Goal: Transaction & Acquisition: Purchase product/service

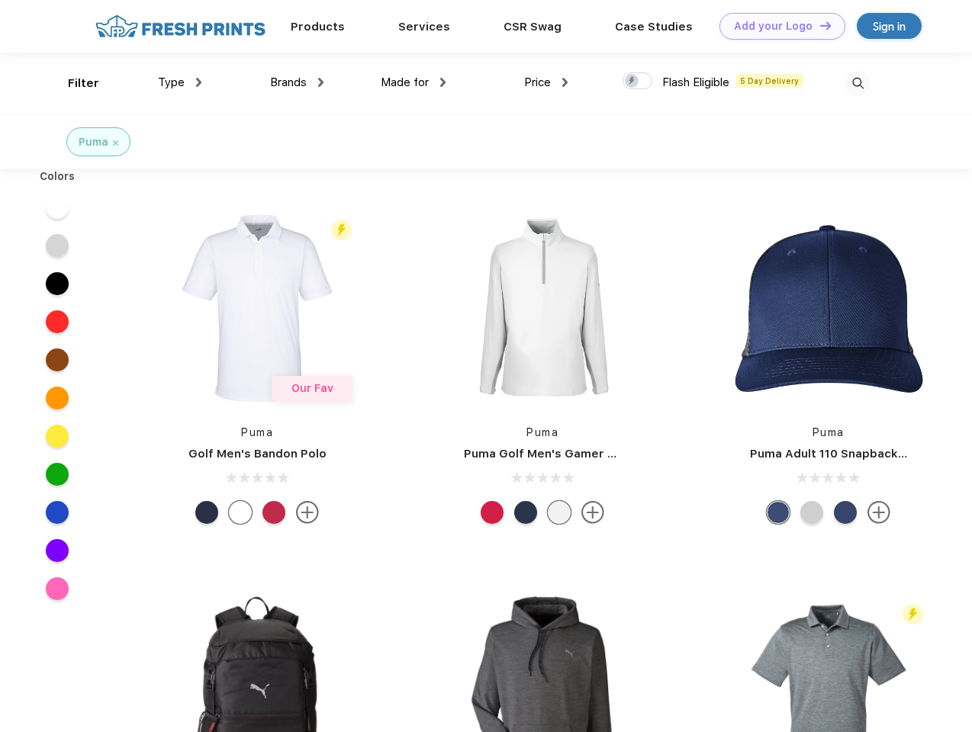
scroll to position [1, 0]
click at [777, 26] on link "Add your Logo Design Tool" at bounding box center [782, 26] width 126 height 27
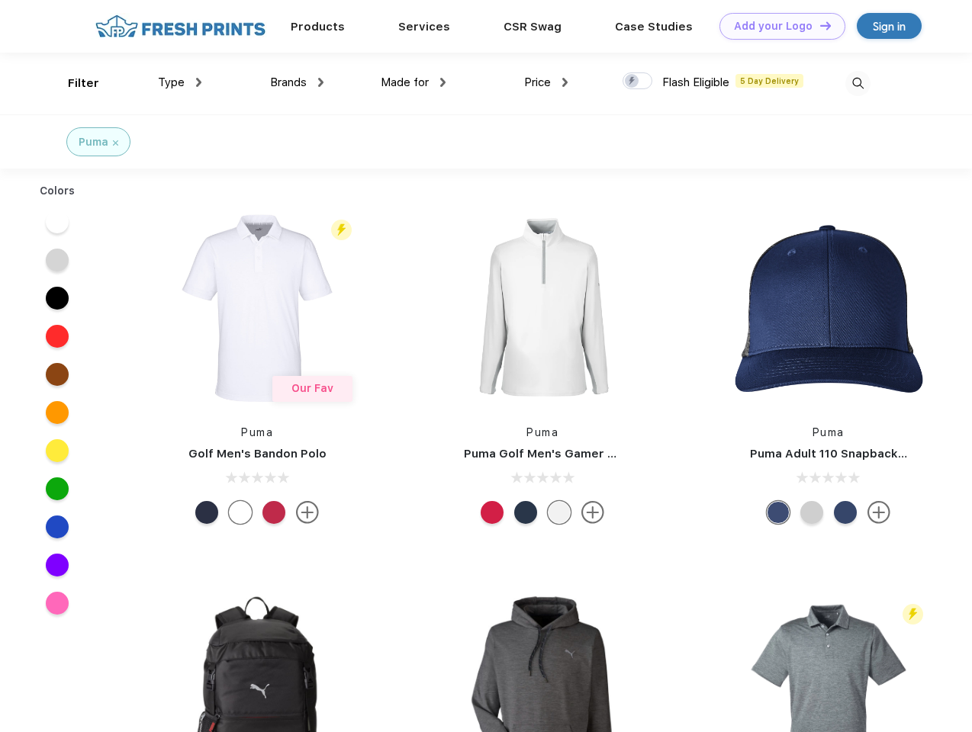
click at [0, 0] on div "Design Tool" at bounding box center [0, 0] width 0 height 0
click at [819, 25] on link "Add your Logo Design Tool" at bounding box center [782, 26] width 126 height 27
click at [73, 83] on div "Filter" at bounding box center [83, 84] width 31 height 18
click at [180, 82] on span "Type" at bounding box center [171, 83] width 27 height 14
click at [297, 82] on span "Brands" at bounding box center [288, 83] width 37 height 14
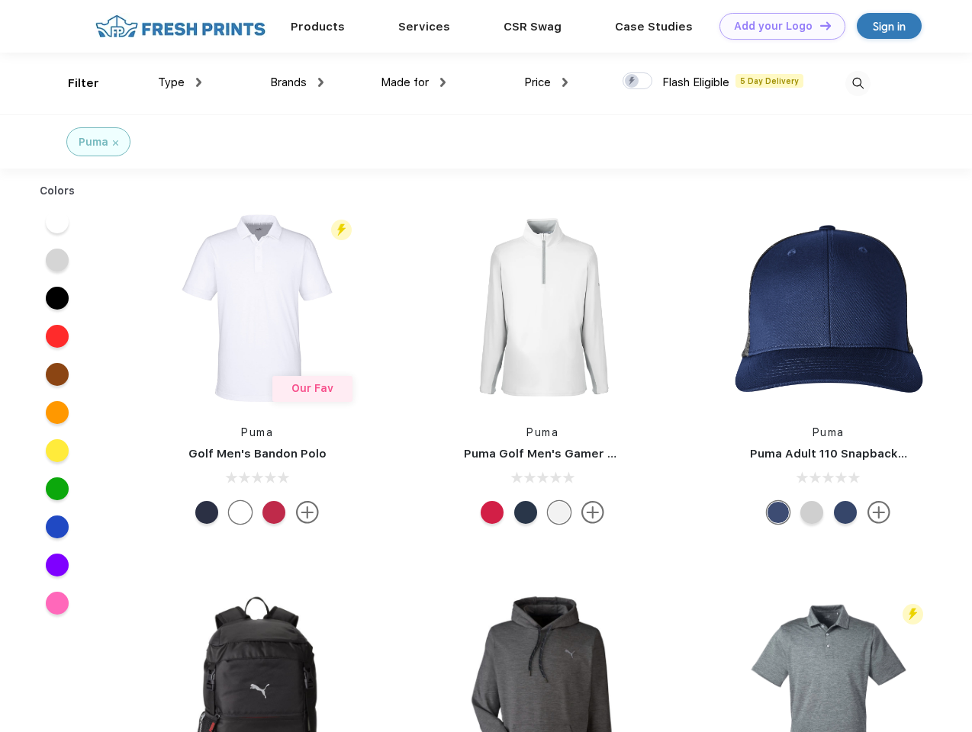
click at [414, 82] on span "Made for" at bounding box center [405, 83] width 48 height 14
click at [546, 82] on span "Price" at bounding box center [537, 83] width 27 height 14
click at [638, 82] on div at bounding box center [638, 80] width 30 height 17
click at [633, 82] on input "checkbox" at bounding box center [628, 77] width 10 height 10
click at [858, 83] on img at bounding box center [857, 83] width 25 height 25
